Goal: Find specific page/section: Find specific page/section

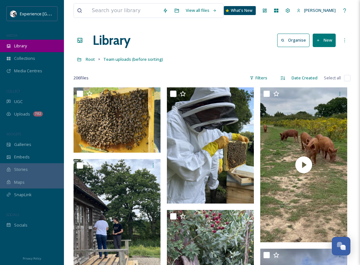
click at [24, 46] on span "Library" at bounding box center [20, 46] width 13 height 6
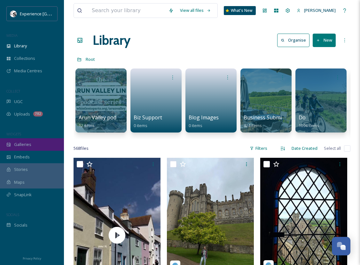
click at [20, 145] on span "Galleries" at bounding box center [22, 144] width 17 height 6
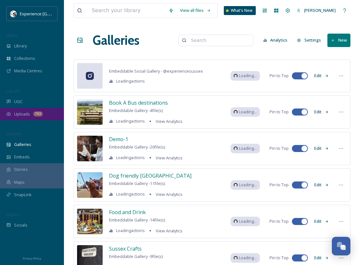
click at [25, 111] on span "Uploads" at bounding box center [22, 114] width 16 height 6
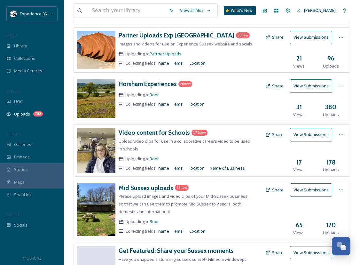
scroll to position [160, 0]
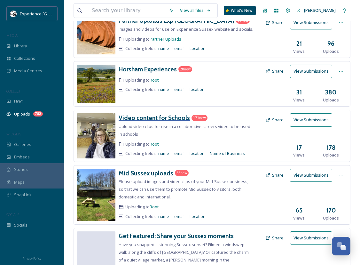
click at [164, 114] on h3 "Video content for Schools" at bounding box center [154, 118] width 71 height 8
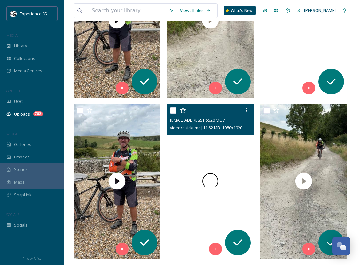
scroll to position [672, 0]
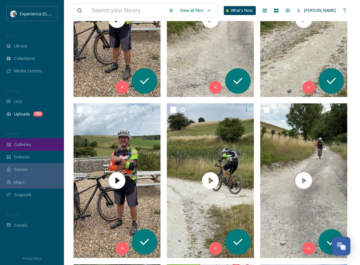
click at [24, 141] on div "Galleries" at bounding box center [32, 144] width 64 height 12
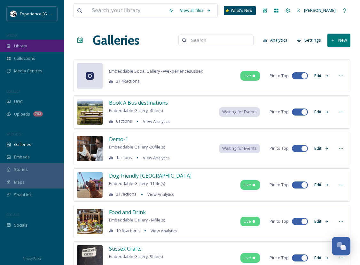
click at [25, 42] on div "Library" at bounding box center [32, 46] width 64 height 12
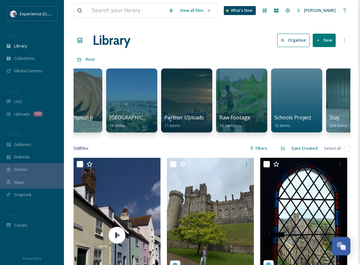
scroll to position [0, 654]
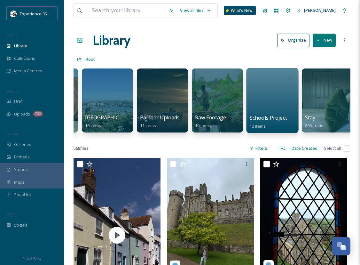
click at [279, 90] on div at bounding box center [272, 100] width 52 height 65
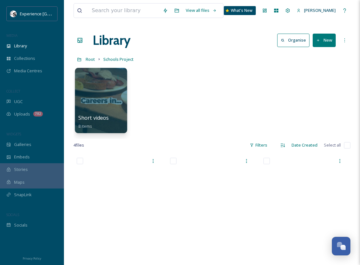
click at [105, 99] on div at bounding box center [101, 100] width 52 height 65
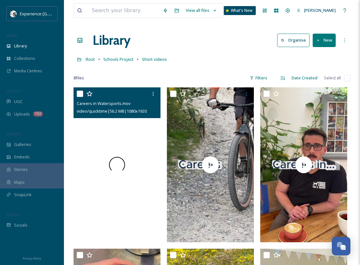
click at [116, 163] on span at bounding box center [117, 165] width 16 height 16
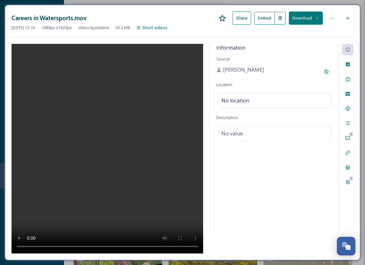
click at [347, 16] on icon at bounding box center [347, 18] width 5 height 5
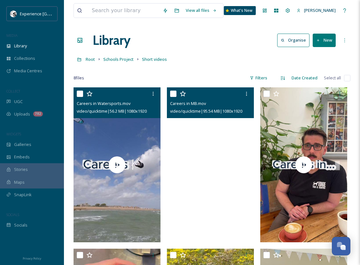
click at [210, 168] on video "Careers in MB.mov" at bounding box center [210, 164] width 87 height 155
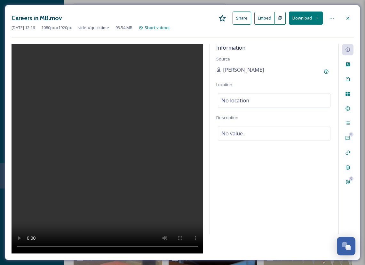
click at [348, 16] on icon at bounding box center [347, 18] width 5 height 5
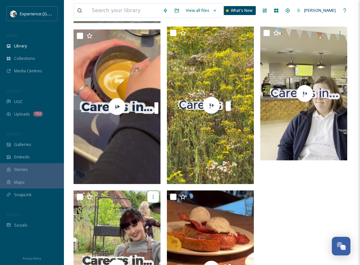
scroll to position [124, 0]
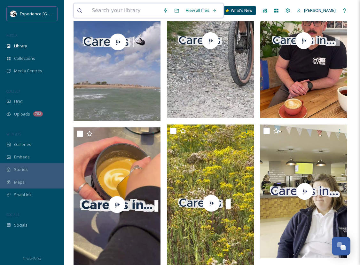
click at [211, 7] on div "View all files" at bounding box center [201, 10] width 37 height 12
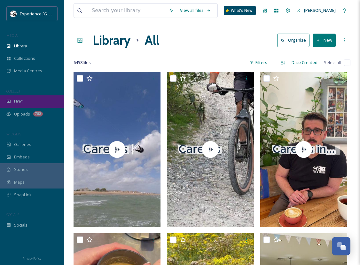
click at [22, 101] on span "UGC" at bounding box center [18, 101] width 9 height 6
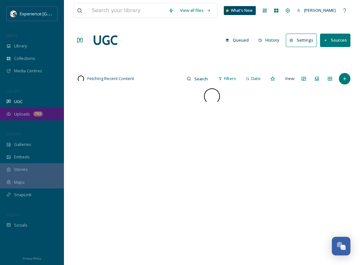
click at [26, 114] on span "Uploads" at bounding box center [22, 114] width 16 height 6
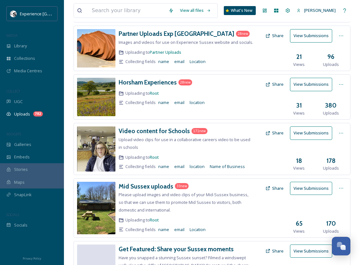
scroll to position [130, 0]
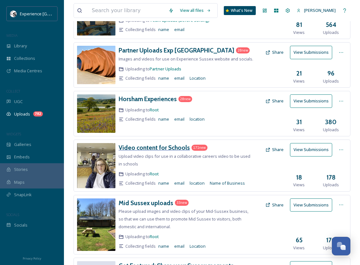
click at [169, 147] on h3 "Video content for Schools" at bounding box center [154, 148] width 71 height 8
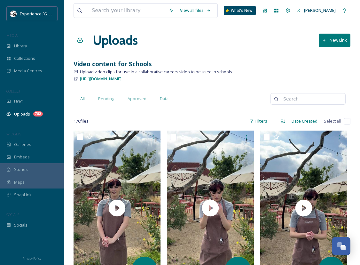
click at [174, 43] on div "Uploads New Link" at bounding box center [212, 40] width 277 height 19
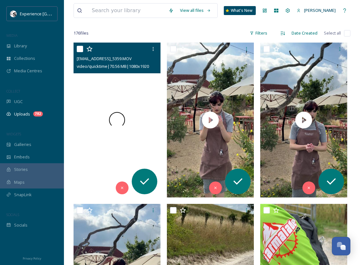
scroll to position [96, 0]
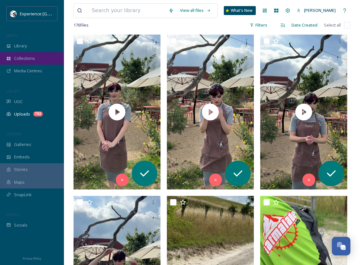
click at [30, 55] on span "Collections" at bounding box center [24, 58] width 21 height 6
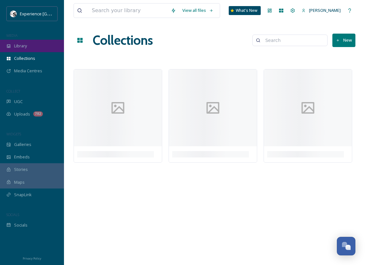
click at [22, 43] on span "Library" at bounding box center [20, 46] width 13 height 6
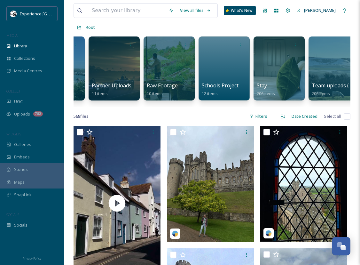
scroll to position [0, 676]
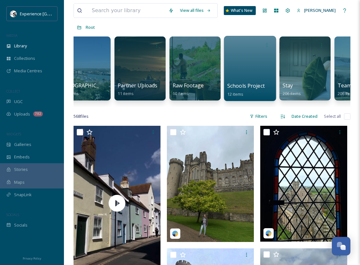
click at [250, 72] on div at bounding box center [250, 68] width 52 height 65
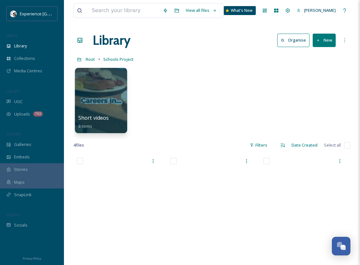
click at [94, 90] on div at bounding box center [101, 100] width 52 height 65
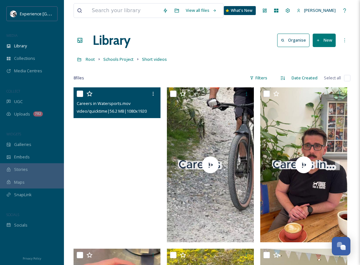
click at [119, 161] on video "Careers in Watersports.mov" at bounding box center [117, 164] width 87 height 155
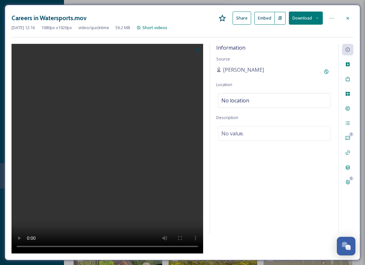
click at [347, 14] on div at bounding box center [348, 18] width 12 height 12
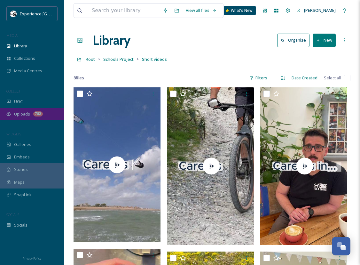
click at [22, 112] on span "Uploads" at bounding box center [22, 114] width 16 height 6
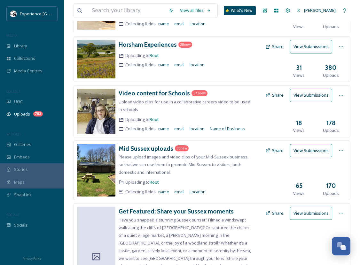
scroll to position [194, 0]
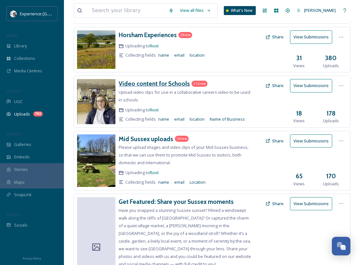
click at [151, 81] on h3 "Video content for Schools" at bounding box center [154, 84] width 71 height 8
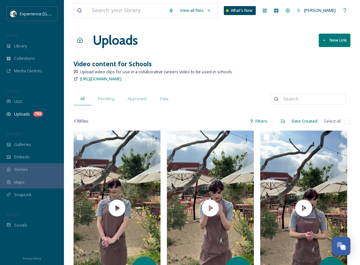
click at [334, 38] on button "New Link" at bounding box center [335, 40] width 32 height 13
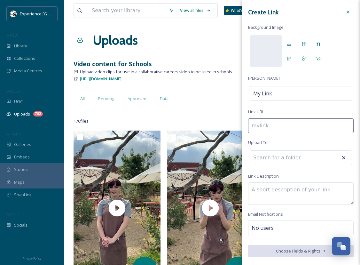
click at [348, 8] on div at bounding box center [348, 12] width 12 height 12
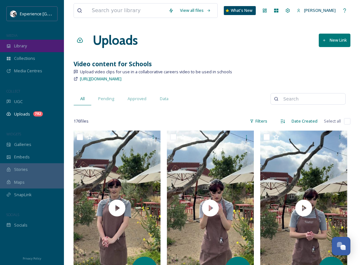
click at [22, 45] on span "Library" at bounding box center [20, 46] width 13 height 6
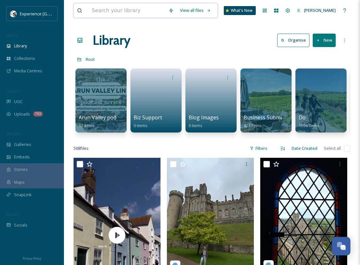
drag, startPoint x: 106, startPoint y: 4, endPoint x: 106, endPoint y: 10, distance: 5.4
click at [106, 5] on input at bounding box center [127, 11] width 77 height 14
type input "video content for schools"
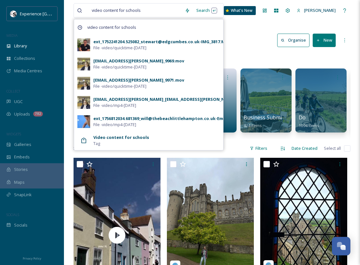
click at [125, 137] on strong "Video content for schools" at bounding box center [121, 137] width 56 height 6
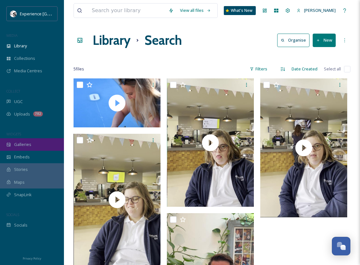
click at [19, 144] on span "Galleries" at bounding box center [22, 144] width 17 height 6
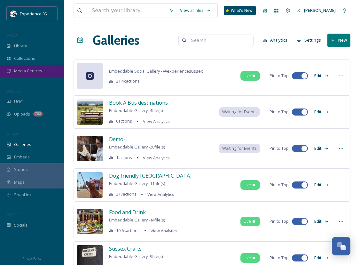
click at [28, 67] on div "Media Centres" at bounding box center [32, 71] width 64 height 12
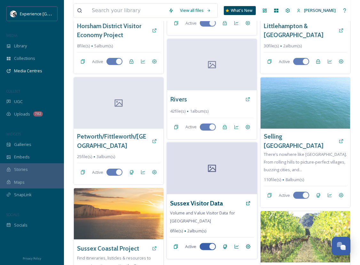
scroll to position [487, 0]
